Goal: Information Seeking & Learning: Learn about a topic

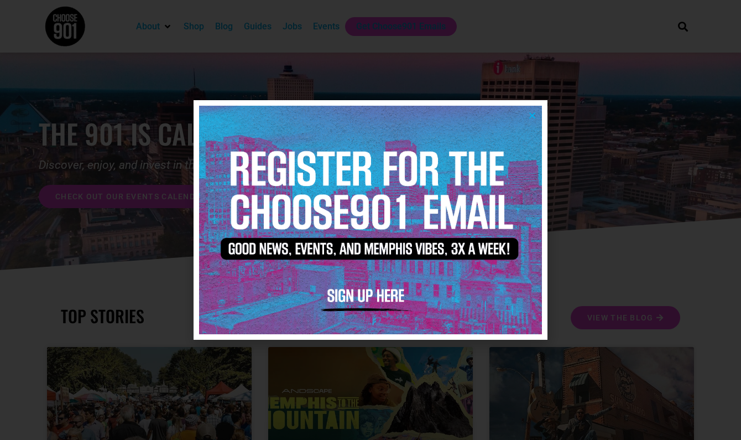
click at [532, 115] on icon "Close" at bounding box center [532, 115] width 8 height 8
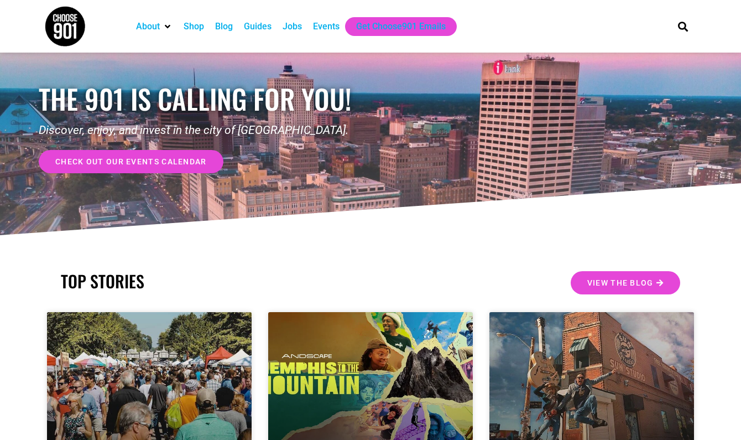
scroll to position [34, 0]
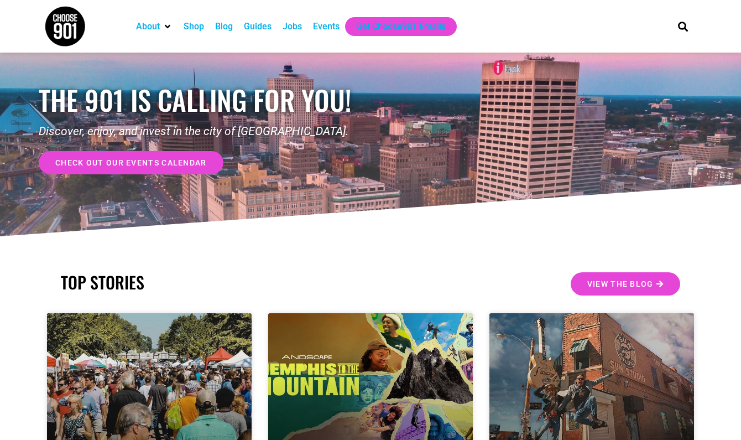
click at [296, 28] on div "Jobs" at bounding box center [292, 26] width 19 height 13
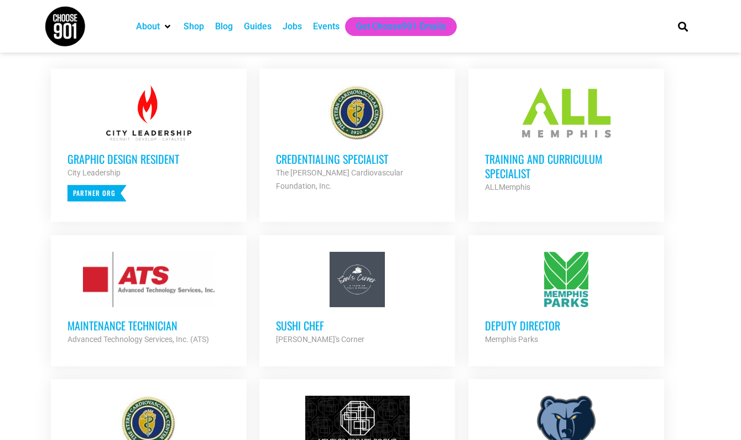
scroll to position [444, 0]
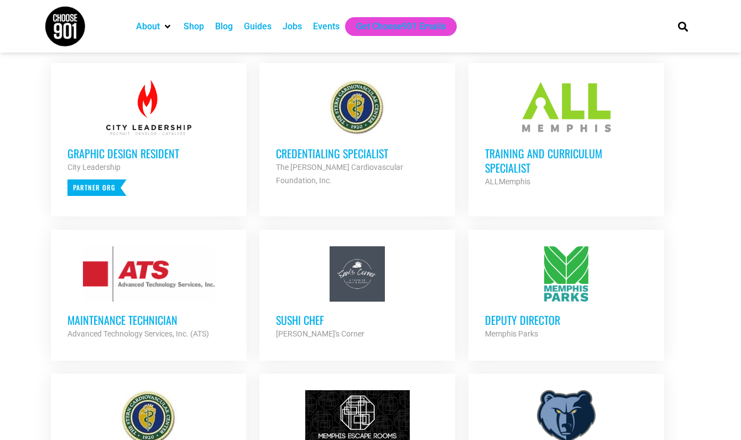
click at [117, 163] on strong "City Leadership" at bounding box center [93, 167] width 53 height 9
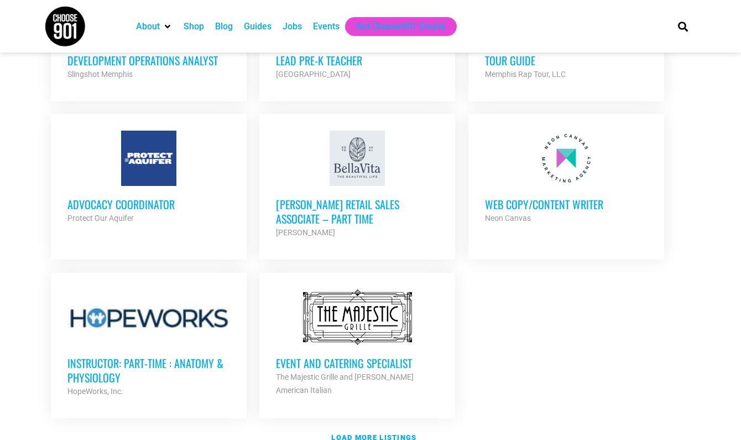
scroll to position [1178, 0]
click at [104, 360] on h3 "Instructor: Part-Time : Anatomy & Physiology" at bounding box center [148, 370] width 163 height 29
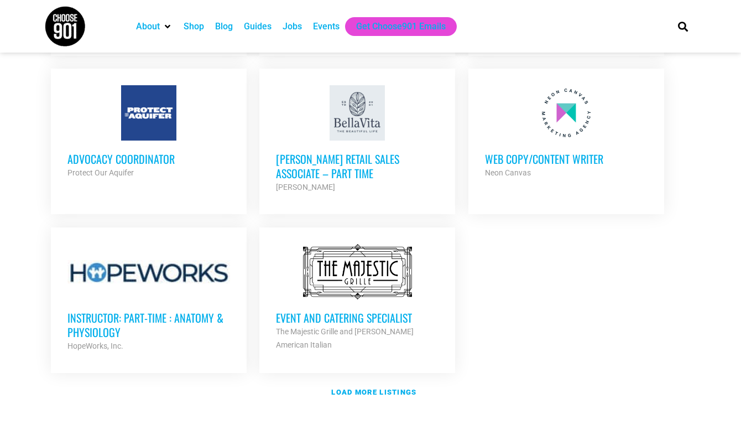
scroll to position [1226, 0]
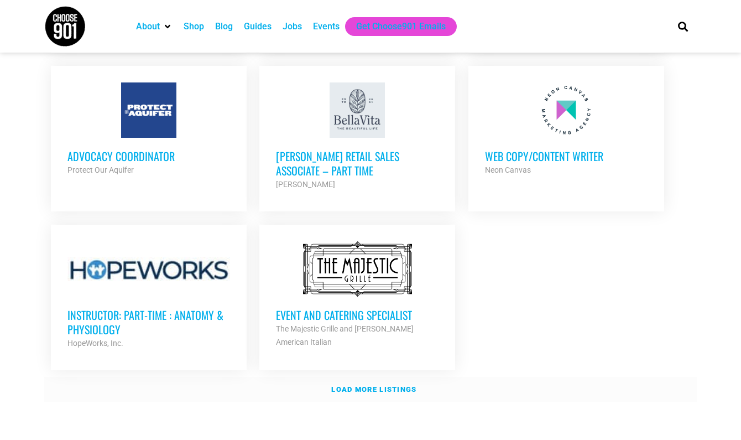
click at [394, 385] on strong "Load more listings" at bounding box center [373, 389] width 85 height 8
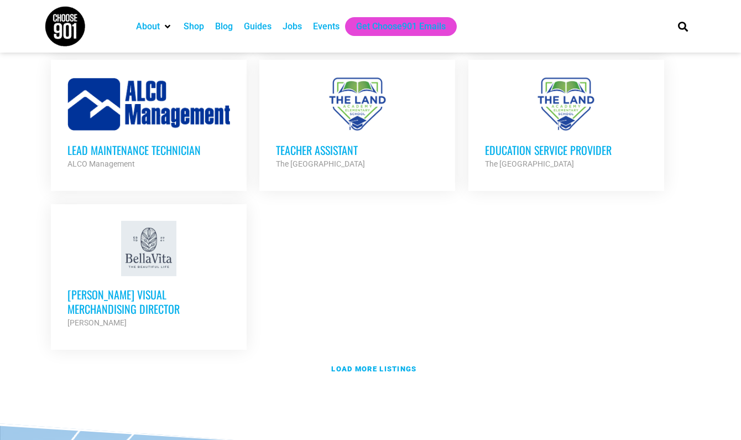
scroll to position [2410, 0]
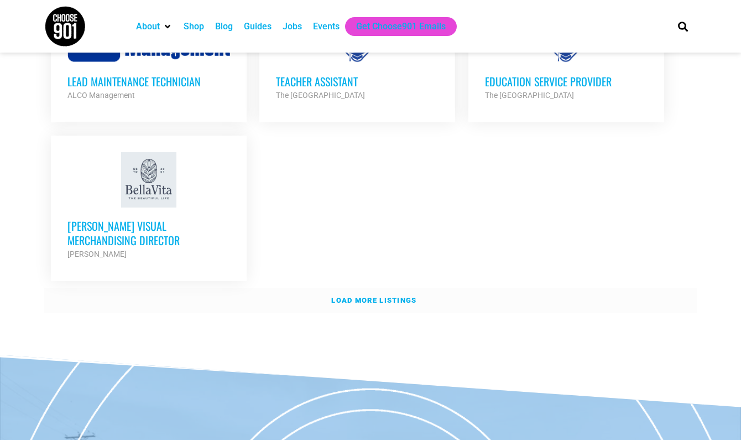
click at [364, 296] on strong "Load more listings" at bounding box center [373, 300] width 85 height 8
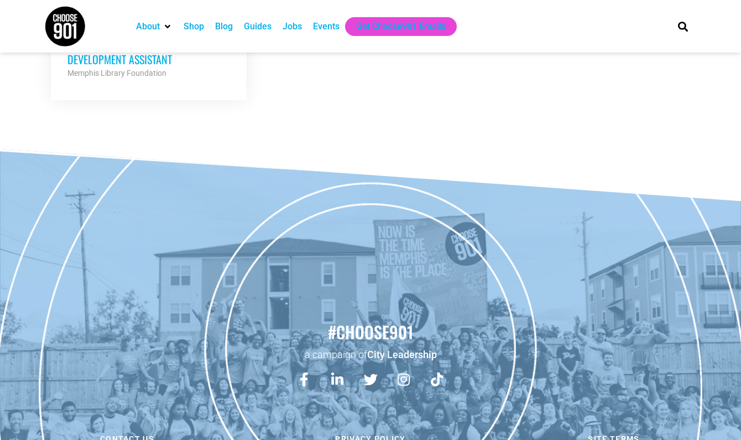
scroll to position [3194, 0]
click at [294, 25] on div "Jobs" at bounding box center [292, 26] width 19 height 13
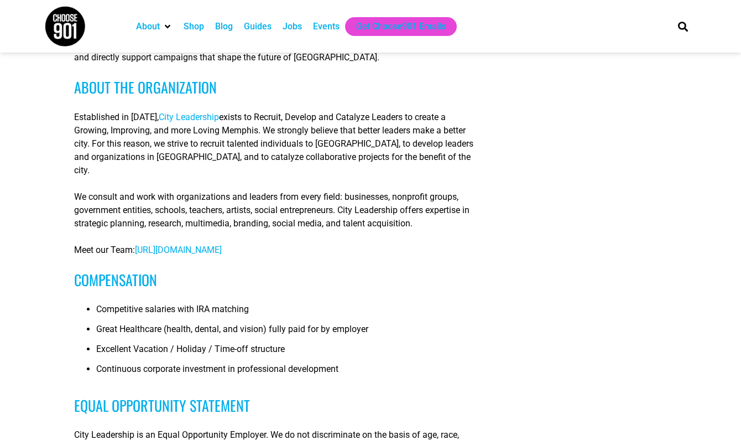
scroll to position [904, 0]
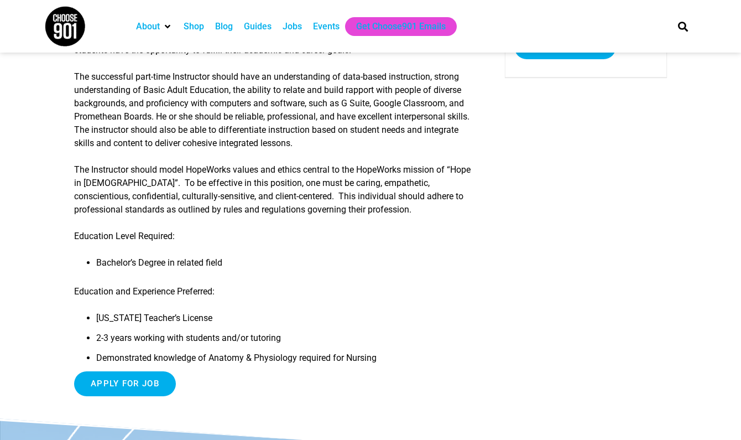
scroll to position [343, 0]
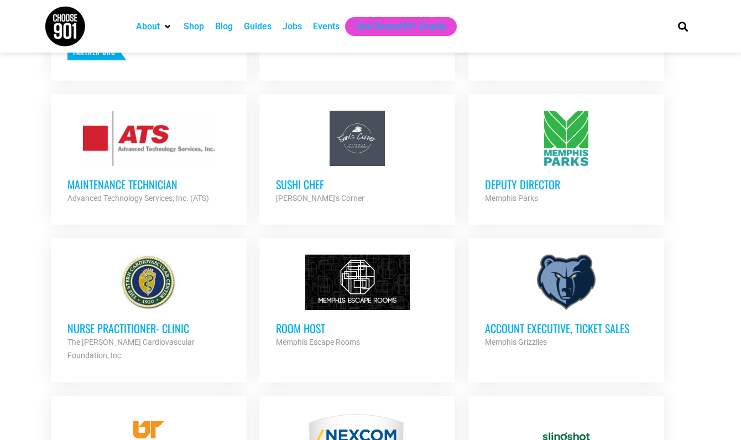
scroll to position [613, 0]
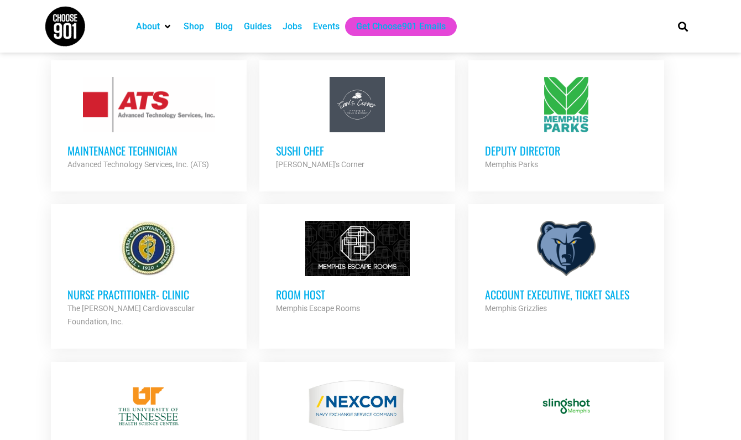
click at [315, 296] on h3 "Room Host" at bounding box center [357, 294] width 163 height 14
